Goal: Task Accomplishment & Management: Complete application form

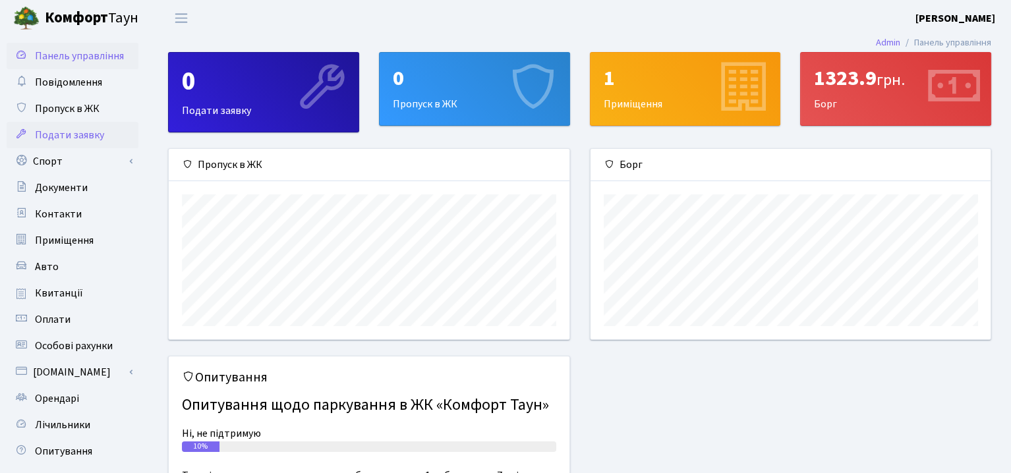
scroll to position [190, 400]
click at [77, 138] on span "Подати заявку" at bounding box center [69, 135] width 69 height 15
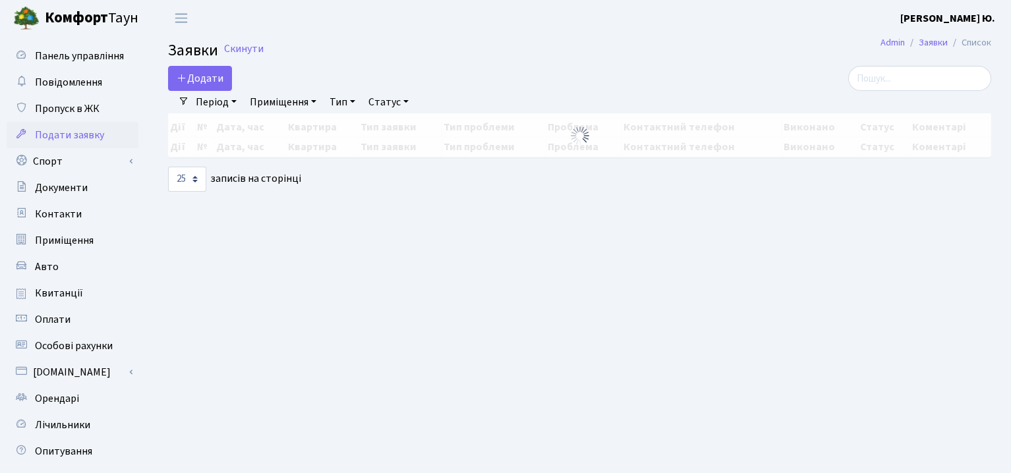
select select "25"
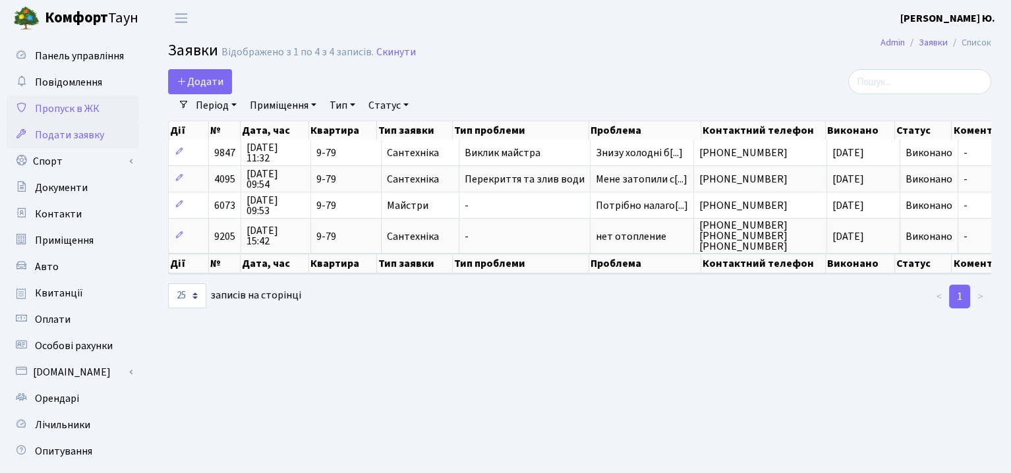
click at [83, 105] on span "Пропуск в ЖК" at bounding box center [67, 109] width 65 height 15
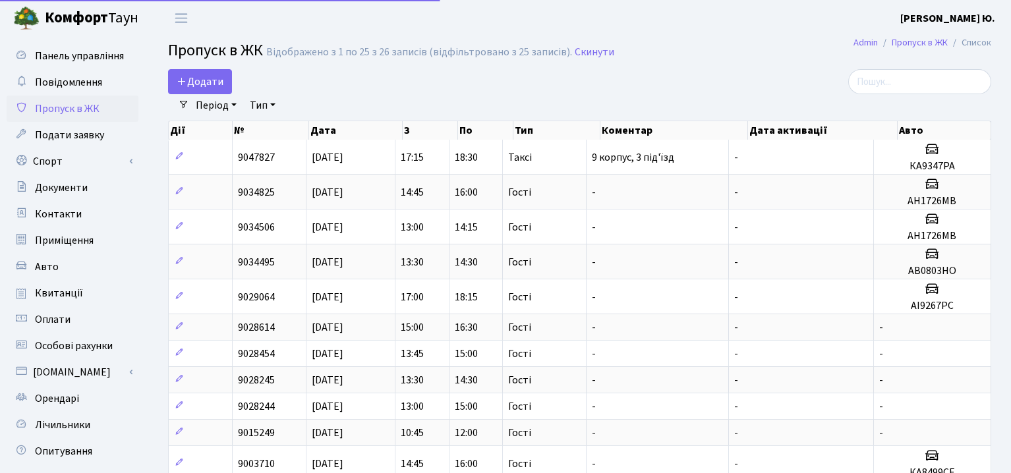
select select "25"
click at [198, 74] on span "Додати" at bounding box center [200, 81] width 47 height 15
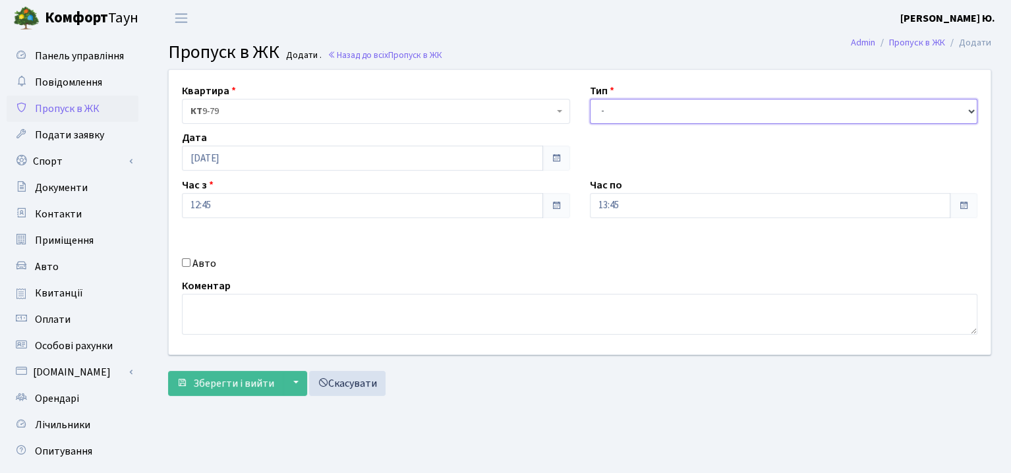
click at [646, 116] on select "- Доставка Таксі Гості Сервіс" at bounding box center [784, 111] width 388 height 25
select select "3"
click at [590, 99] on select "- Доставка Таксі Гості Сервіс" at bounding box center [784, 111] width 388 height 25
click at [206, 258] on label "Авто" at bounding box center [205, 264] width 24 height 16
click at [191, 258] on input "Авто" at bounding box center [186, 262] width 9 height 9
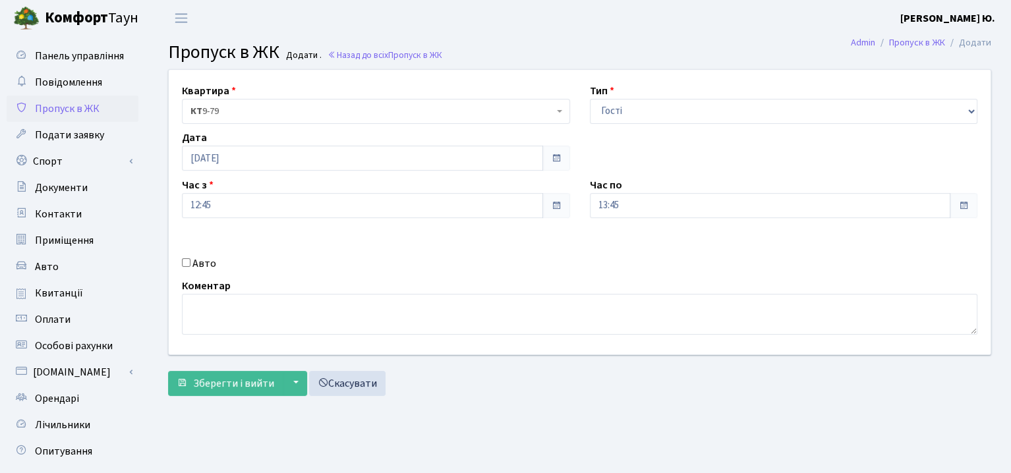
checkbox input "true"
type input "к"
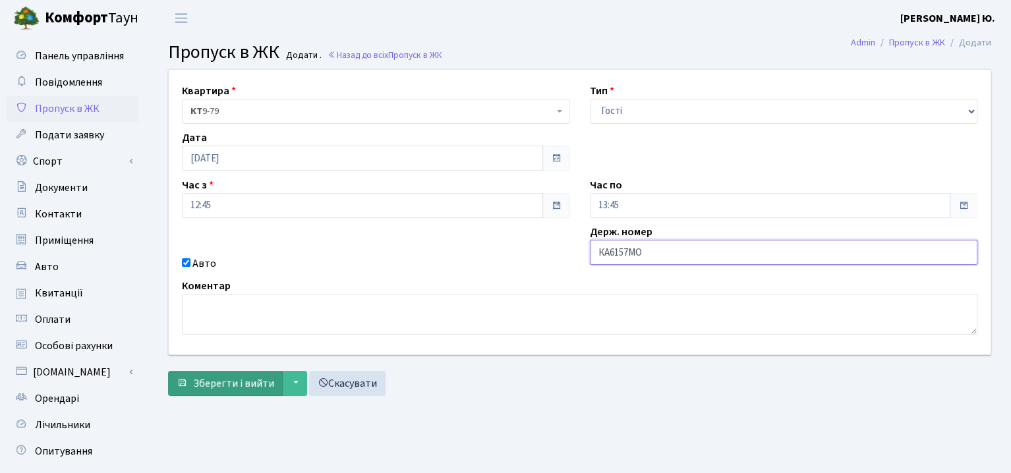
type input "КА6157МО"
click at [226, 378] on span "Зберегти і вийти" at bounding box center [233, 383] width 81 height 15
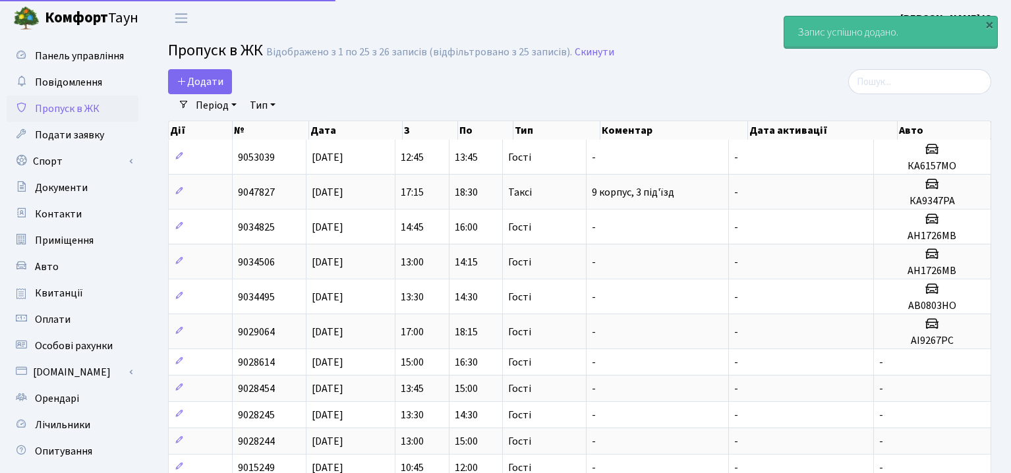
select select "25"
